Goal: Task Accomplishment & Management: Use online tool/utility

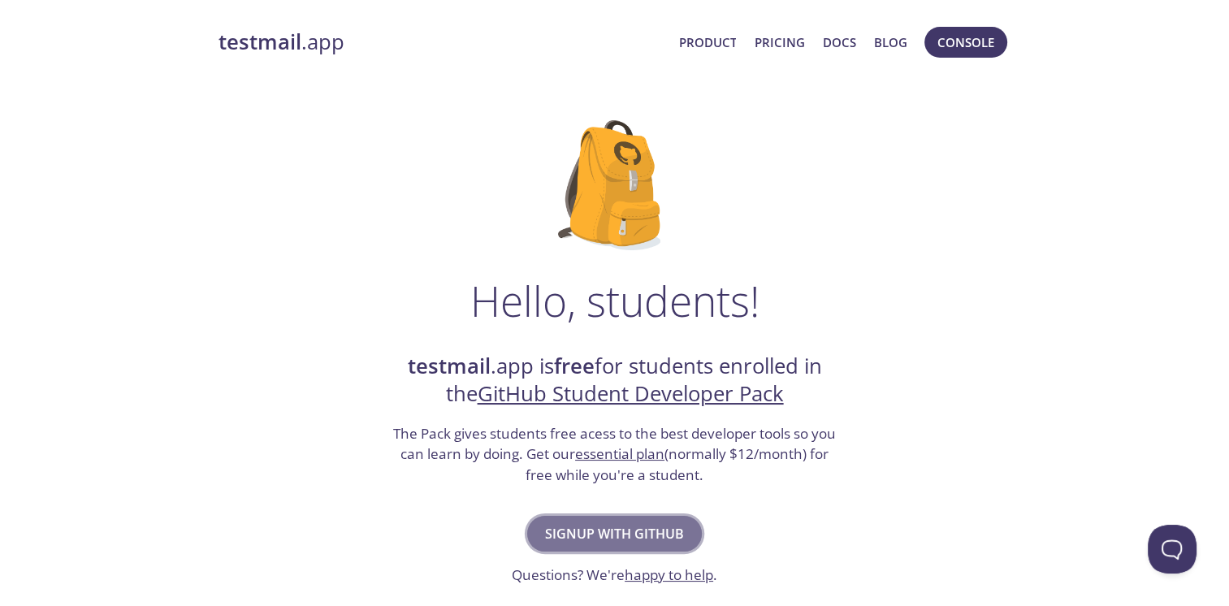
click at [651, 538] on span "Signup with GitHub" at bounding box center [614, 533] width 139 height 23
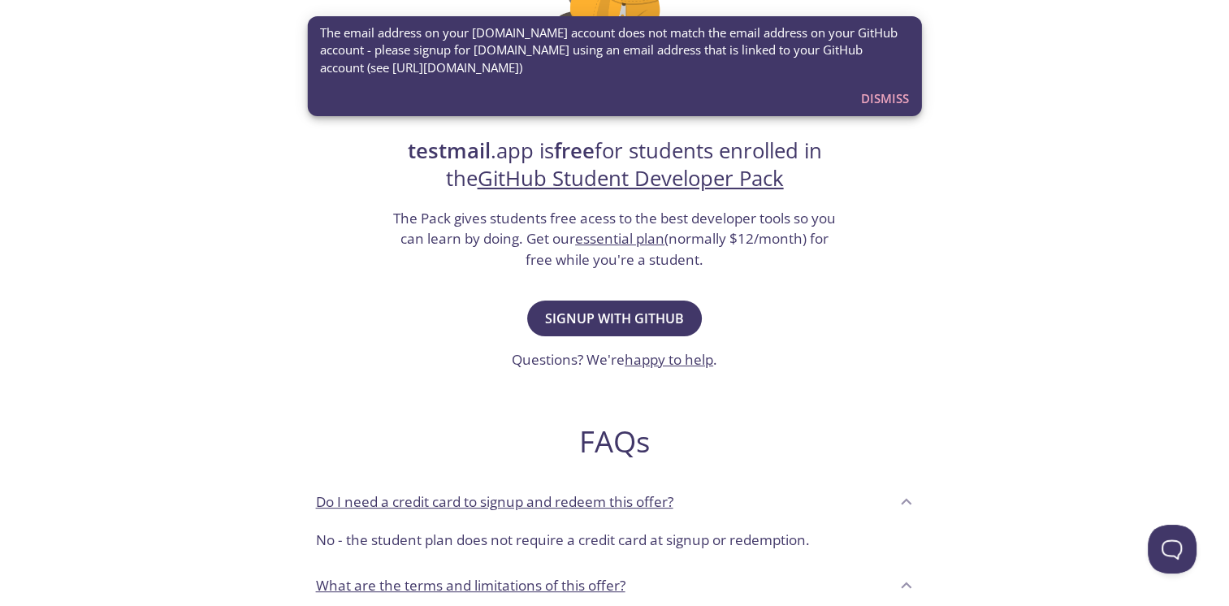
scroll to position [234, 0]
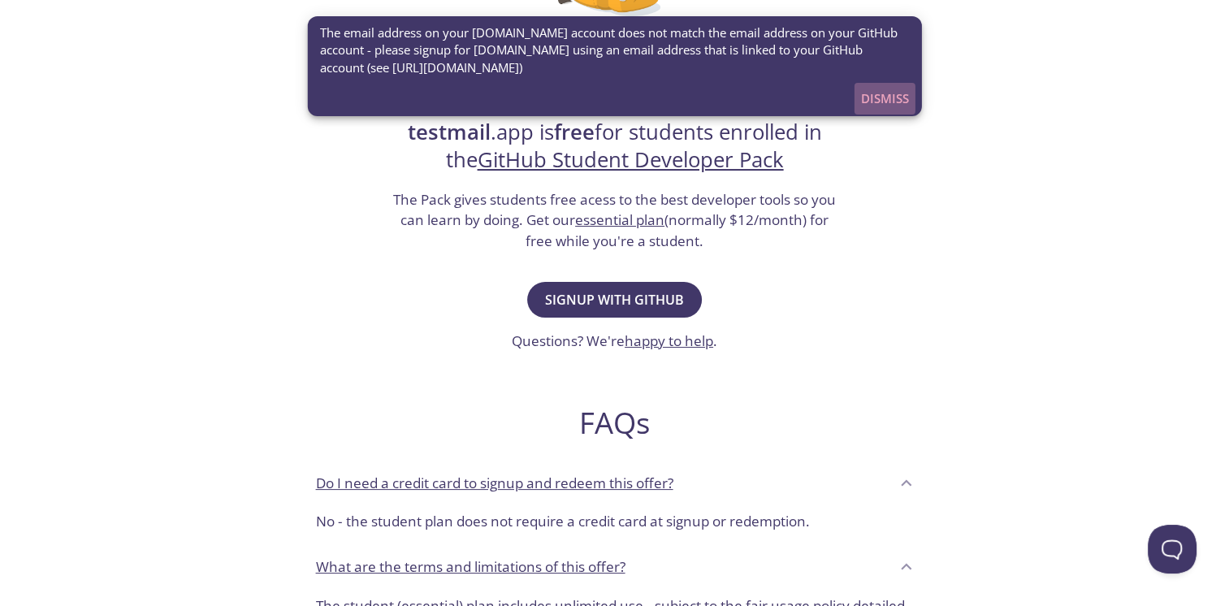
click at [882, 92] on span "Dismiss" at bounding box center [885, 98] width 48 height 21
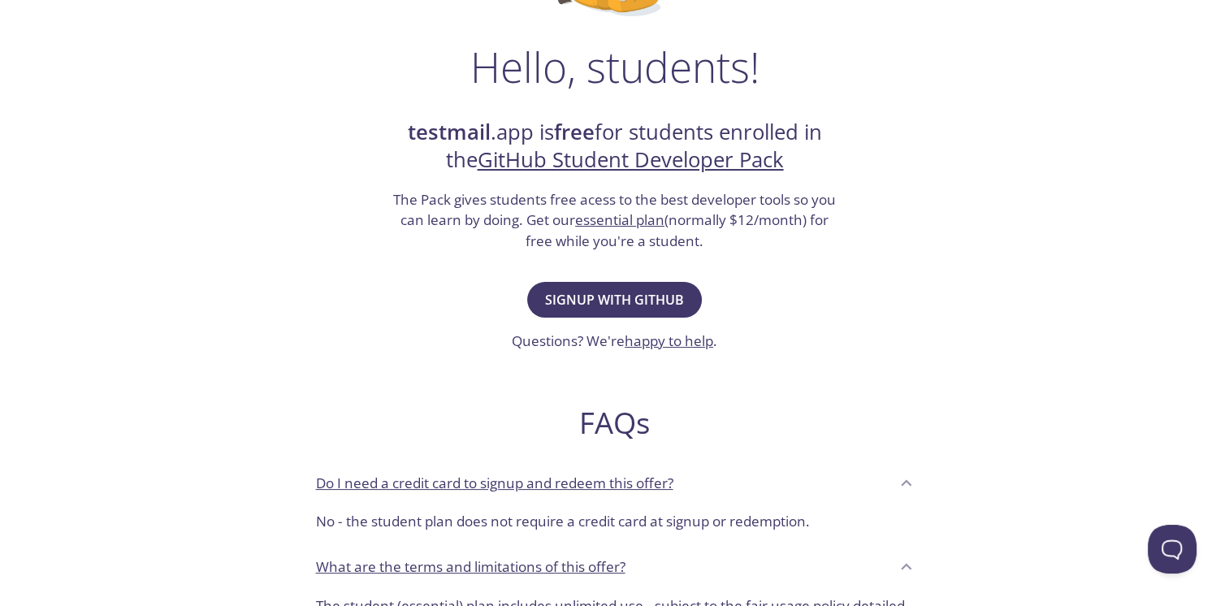
click at [590, 318] on div "Signup with GitHub Questions? We're happy to help ." at bounding box center [614, 315] width 205 height 74
click at [597, 298] on span "Signup with GitHub" at bounding box center [614, 299] width 139 height 23
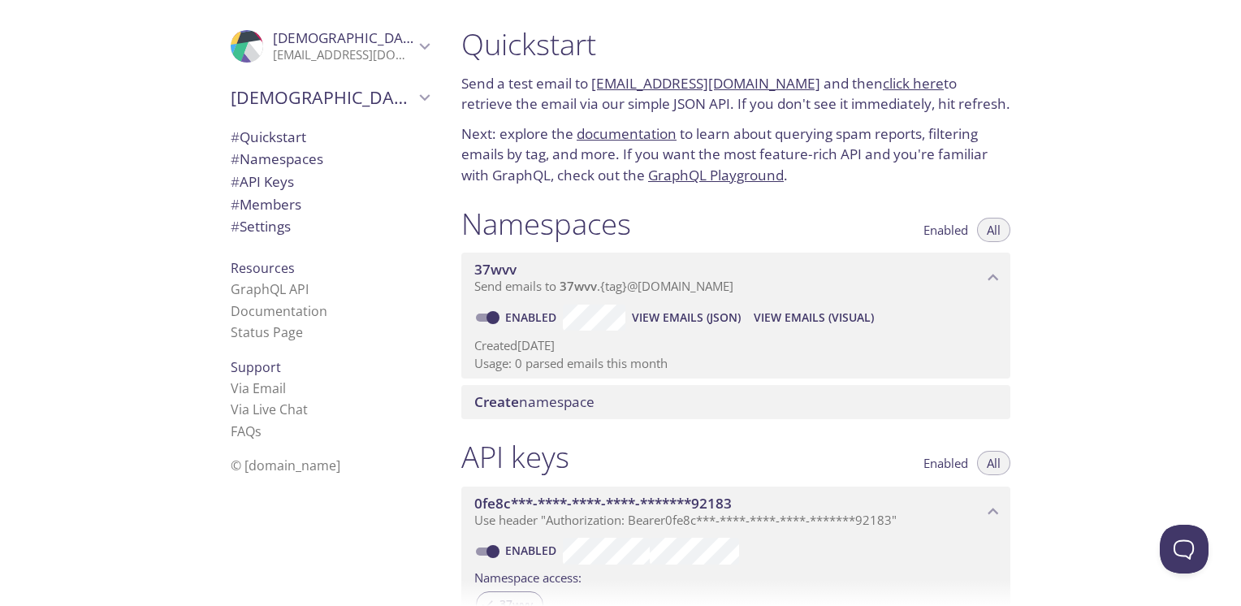
click at [387, 92] on span "Islam's team" at bounding box center [323, 97] width 184 height 23
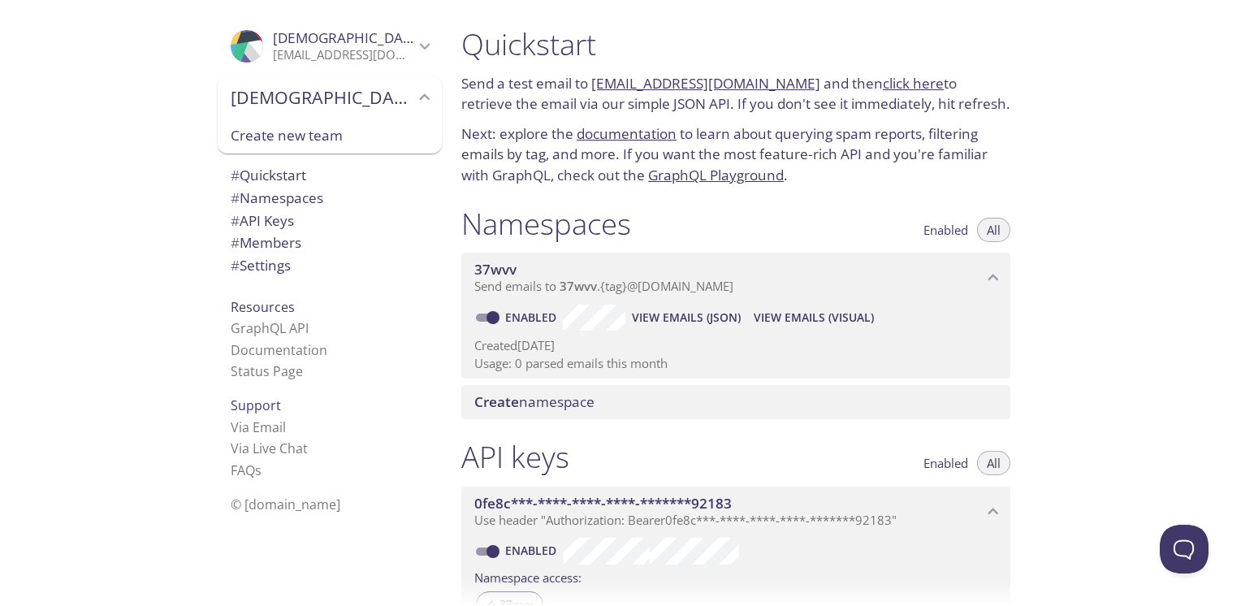
click at [551, 197] on div "Namespaces Enabled All 37wvv Send emails to 37wvv . {tag} @inbox.testmail.app E…" at bounding box center [735, 313] width 575 height 234
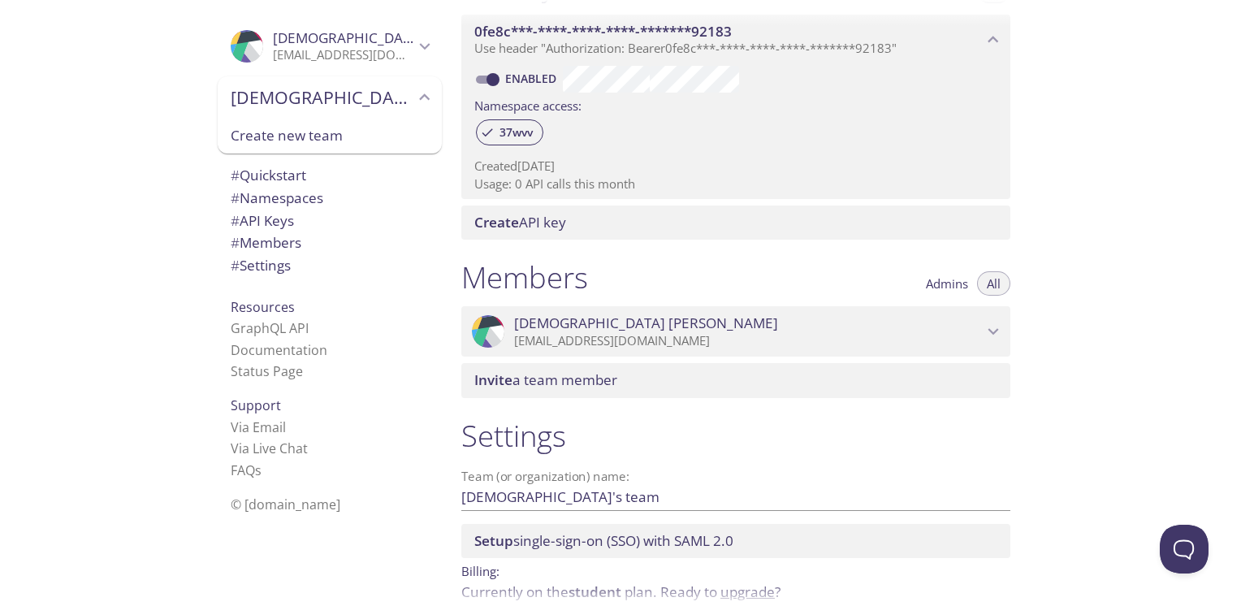
scroll to position [549, 0]
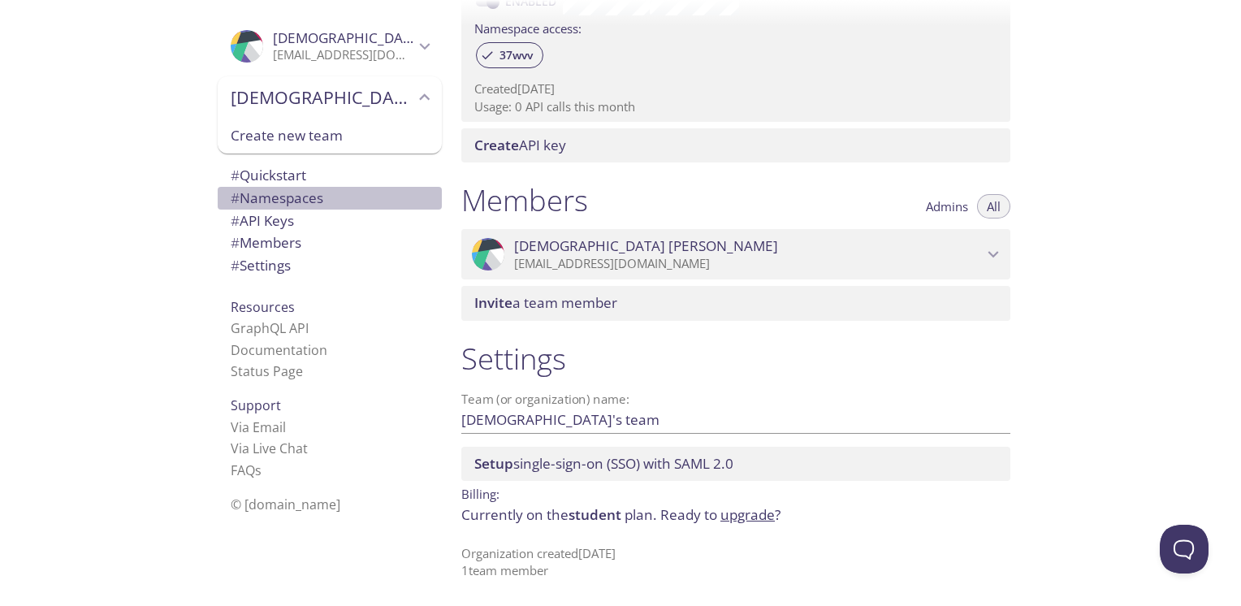
click at [256, 196] on span "# Namespaces" at bounding box center [277, 197] width 93 height 19
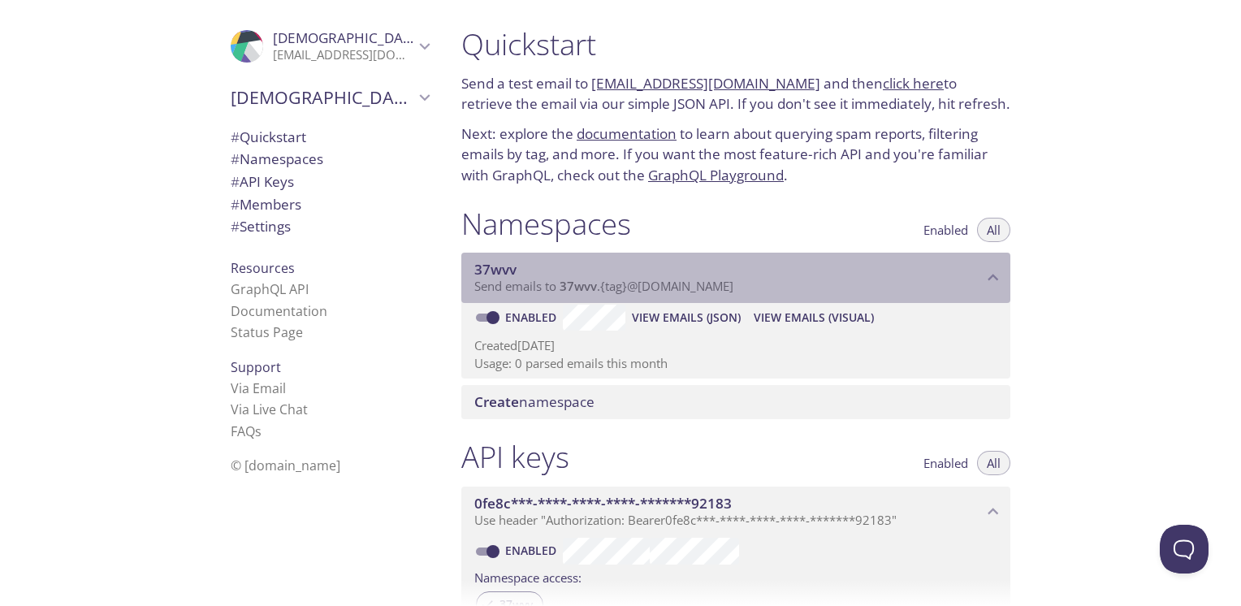
click at [715, 287] on span "Send emails to 37wvv . {tag} @inbox.testmail.app" at bounding box center [603, 286] width 259 height 16
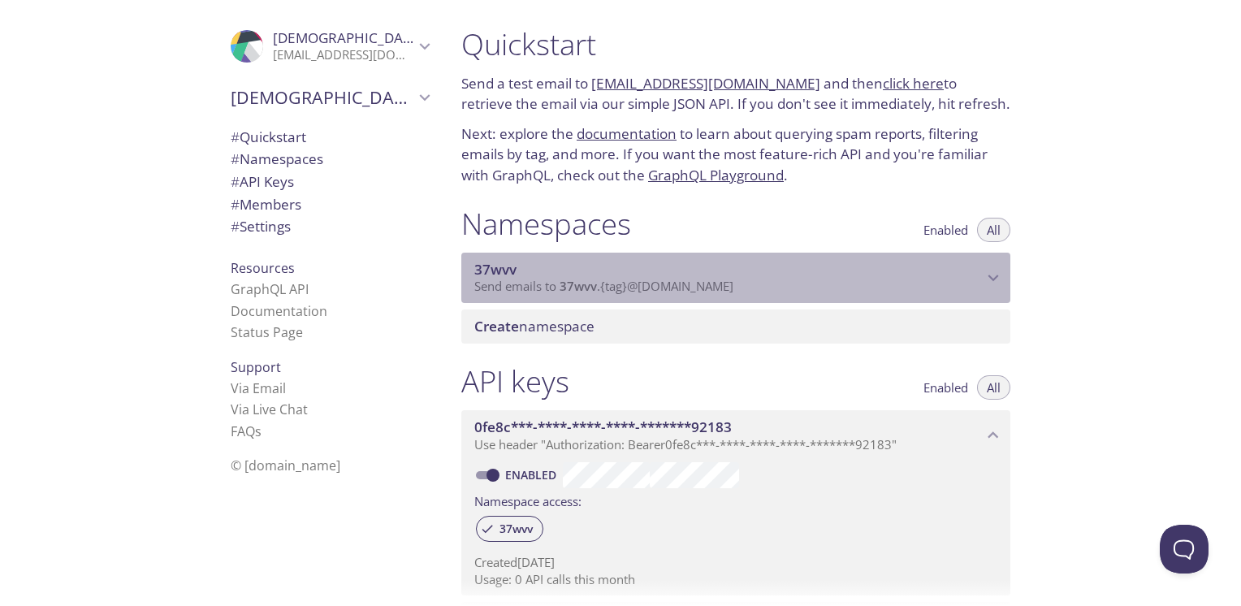
click at [715, 287] on span "Send emails to 37wvv . {tag} @inbox.testmail.app" at bounding box center [603, 286] width 259 height 16
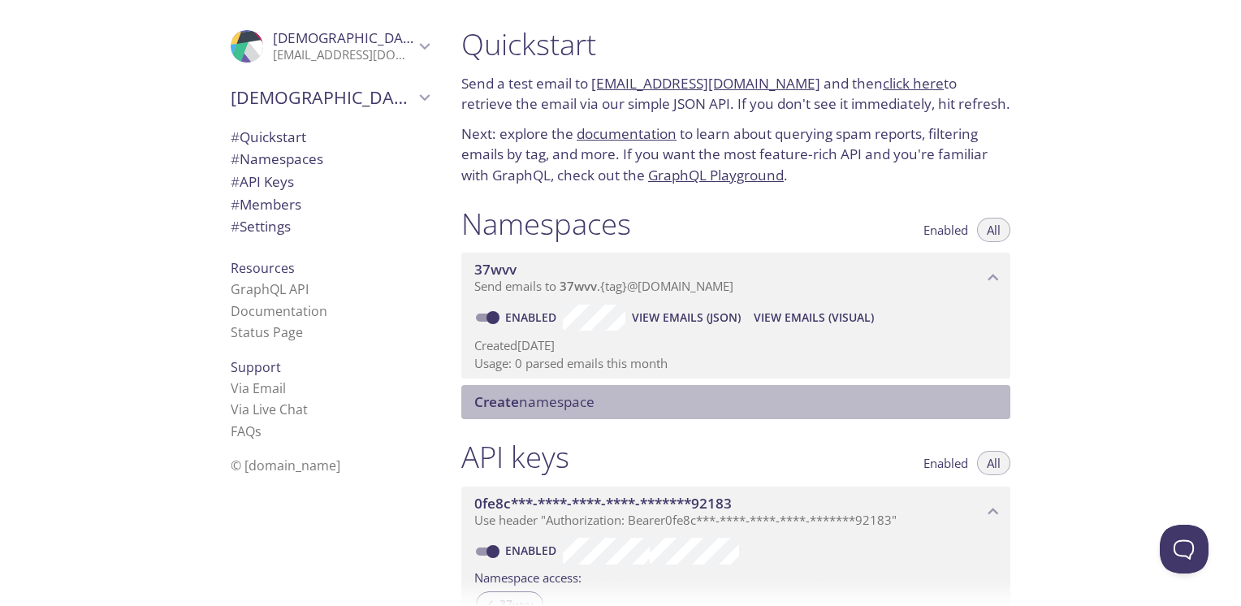
click at [567, 417] on div "Create namespace" at bounding box center [735, 402] width 549 height 34
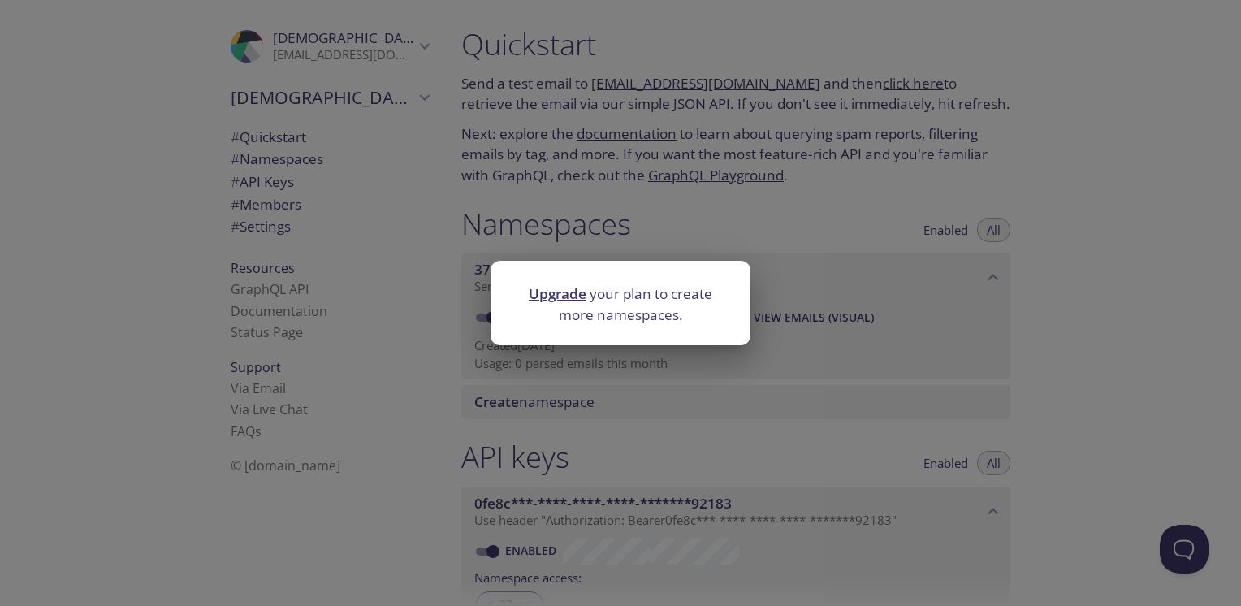
click at [681, 251] on div "Upgrade your plan to create more namespaces." at bounding box center [620, 303] width 1241 height 606
